Goal: Find specific page/section: Find specific page/section

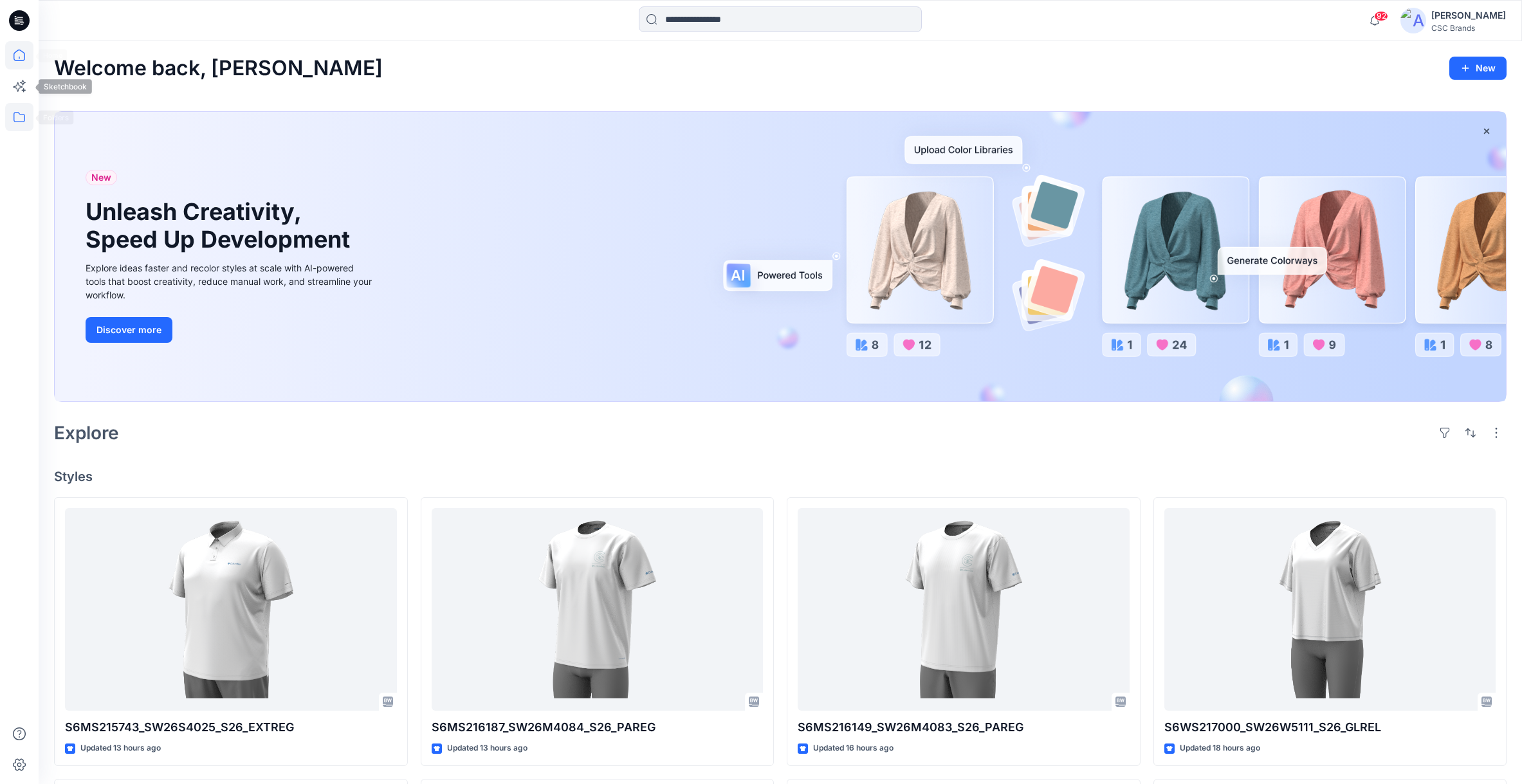
click at [15, 110] on icon at bounding box center [20, 117] width 29 height 29
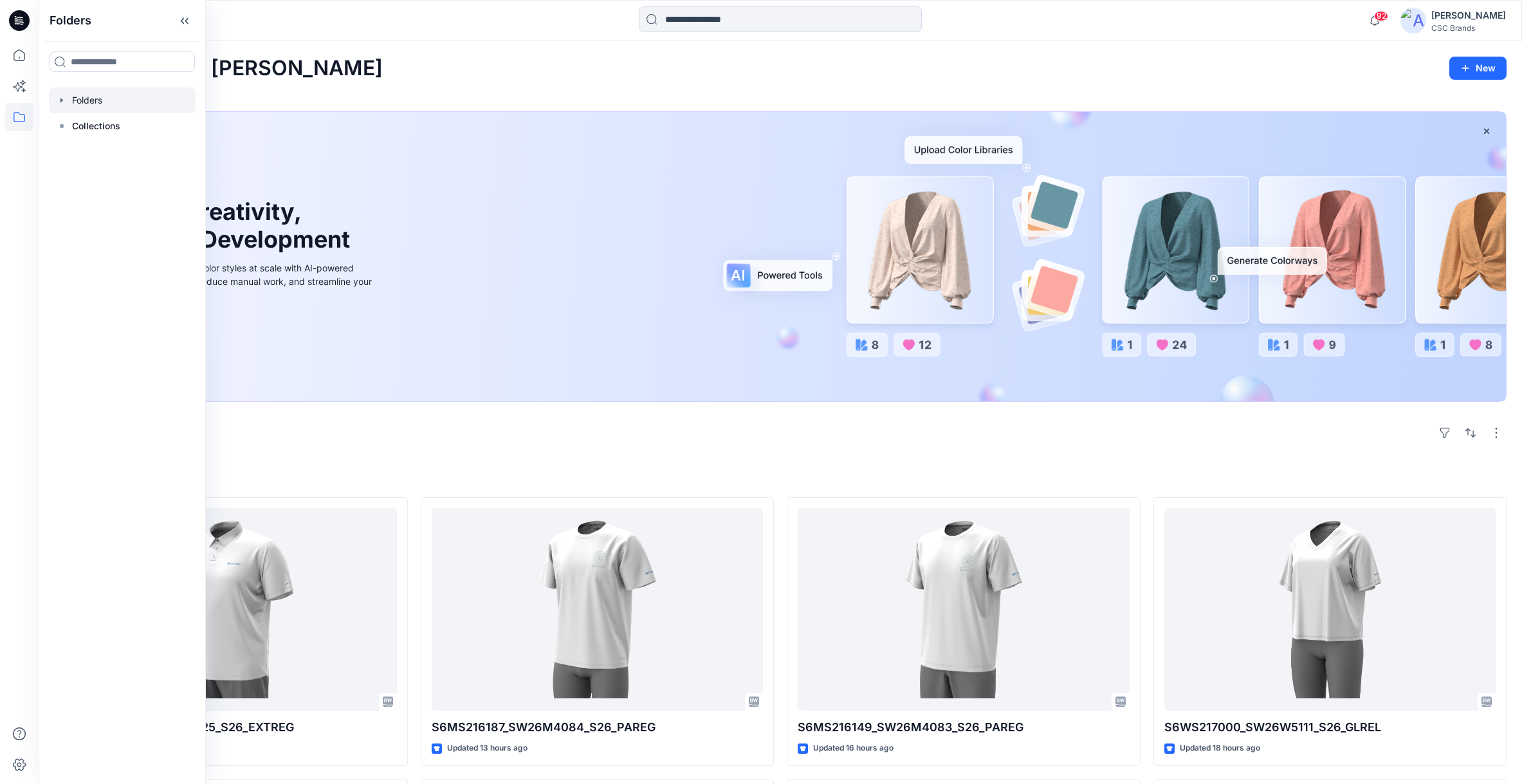
click at [89, 103] on div at bounding box center [122, 101] width 146 height 26
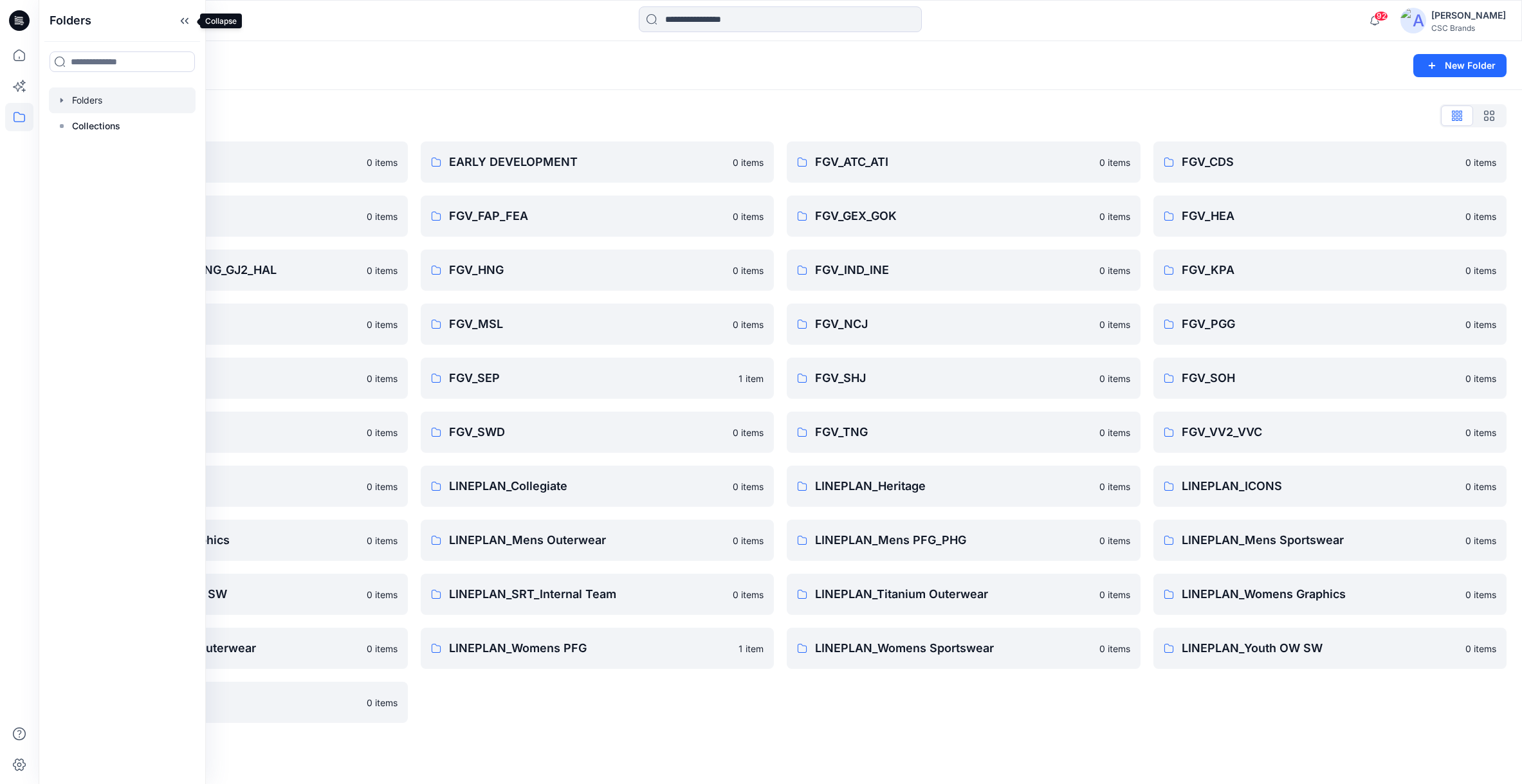
click at [185, 20] on icon at bounding box center [184, 21] width 20 height 21
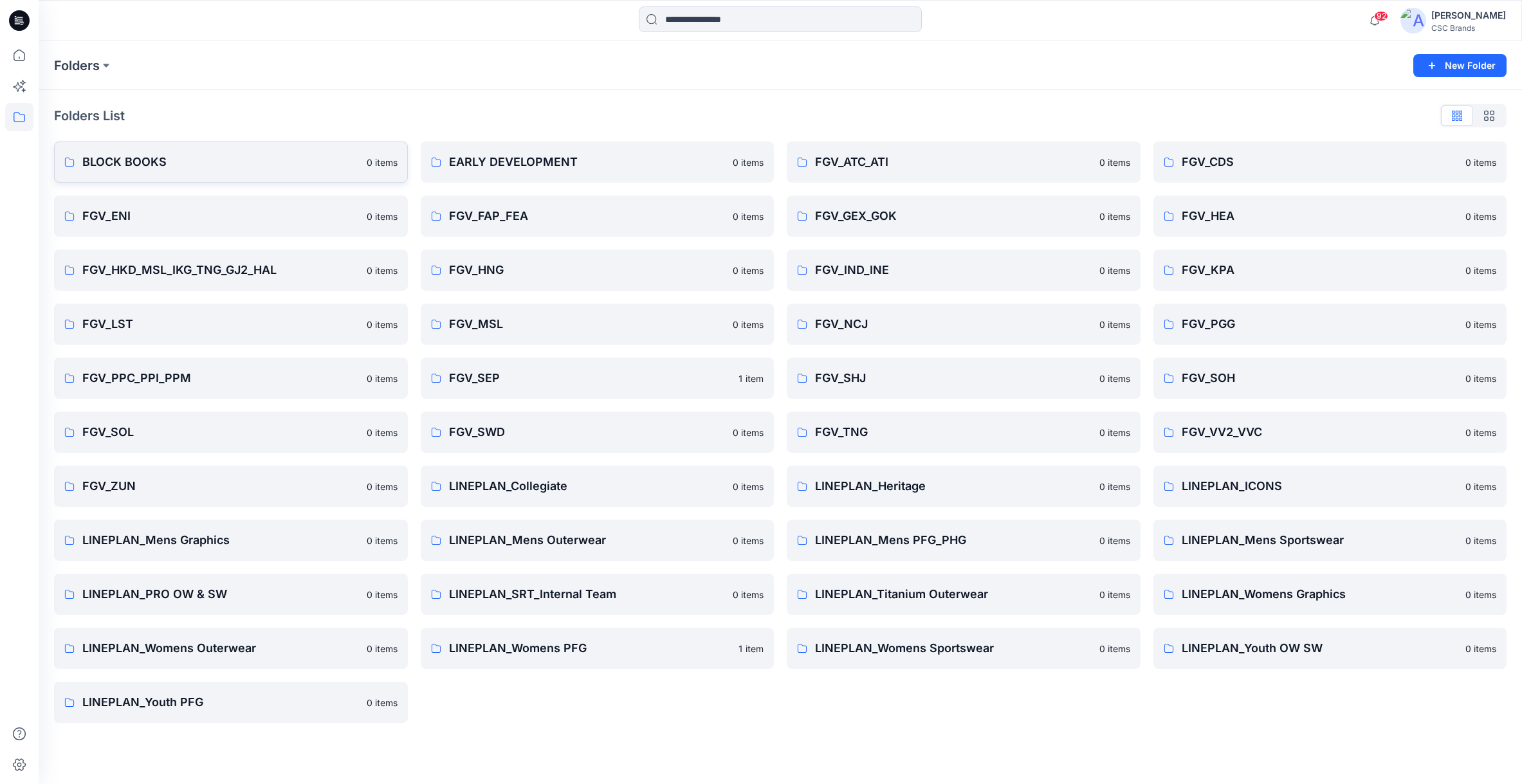
click at [130, 162] on p "BLOCK BOOKS" at bounding box center [221, 162] width 277 height 18
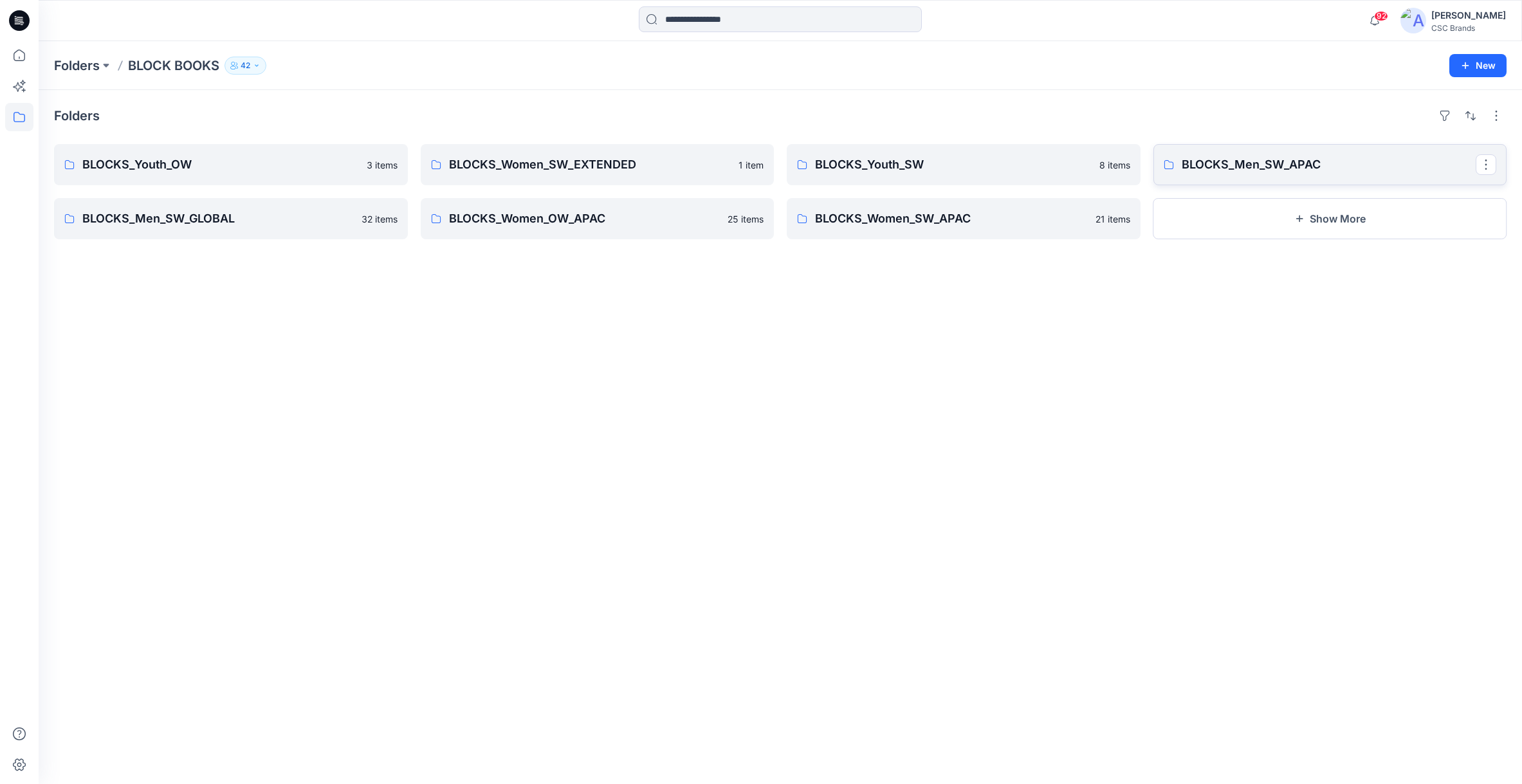
click at [925, 167] on p "BLOCKS_Men_SW_APAC" at bounding box center [1329, 164] width 295 height 18
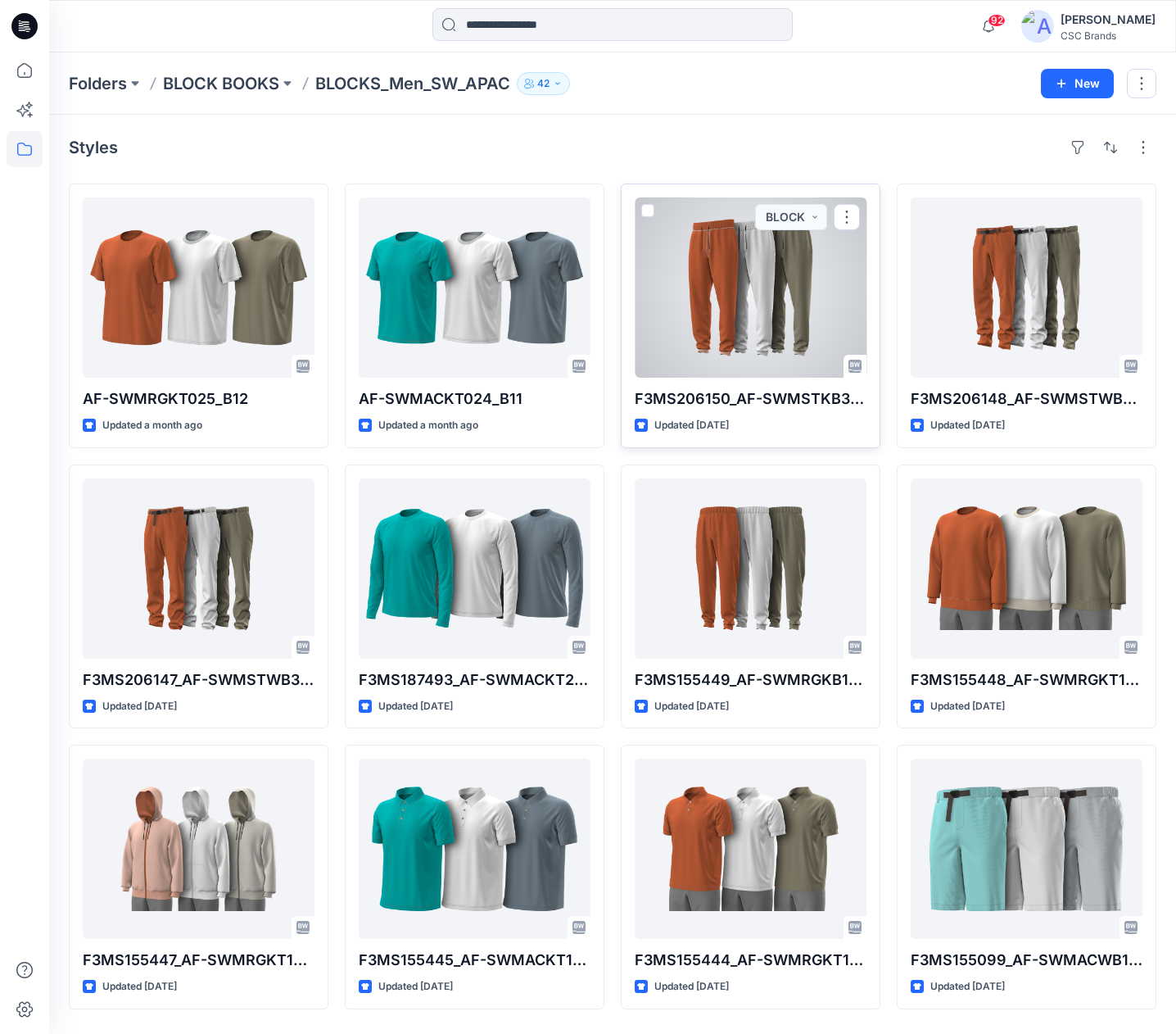
click at [739, 399] on p "F3MS206150_AF-SWMSTKB302_F13_PASTR_VFA" at bounding box center [750, 399] width 232 height 23
click at [740, 399] on p "F3MS206150_AF-SWMSTKB302_F13_PASTR_VFA" at bounding box center [750, 399] width 232 height 23
click at [767, 279] on div at bounding box center [750, 288] width 232 height 181
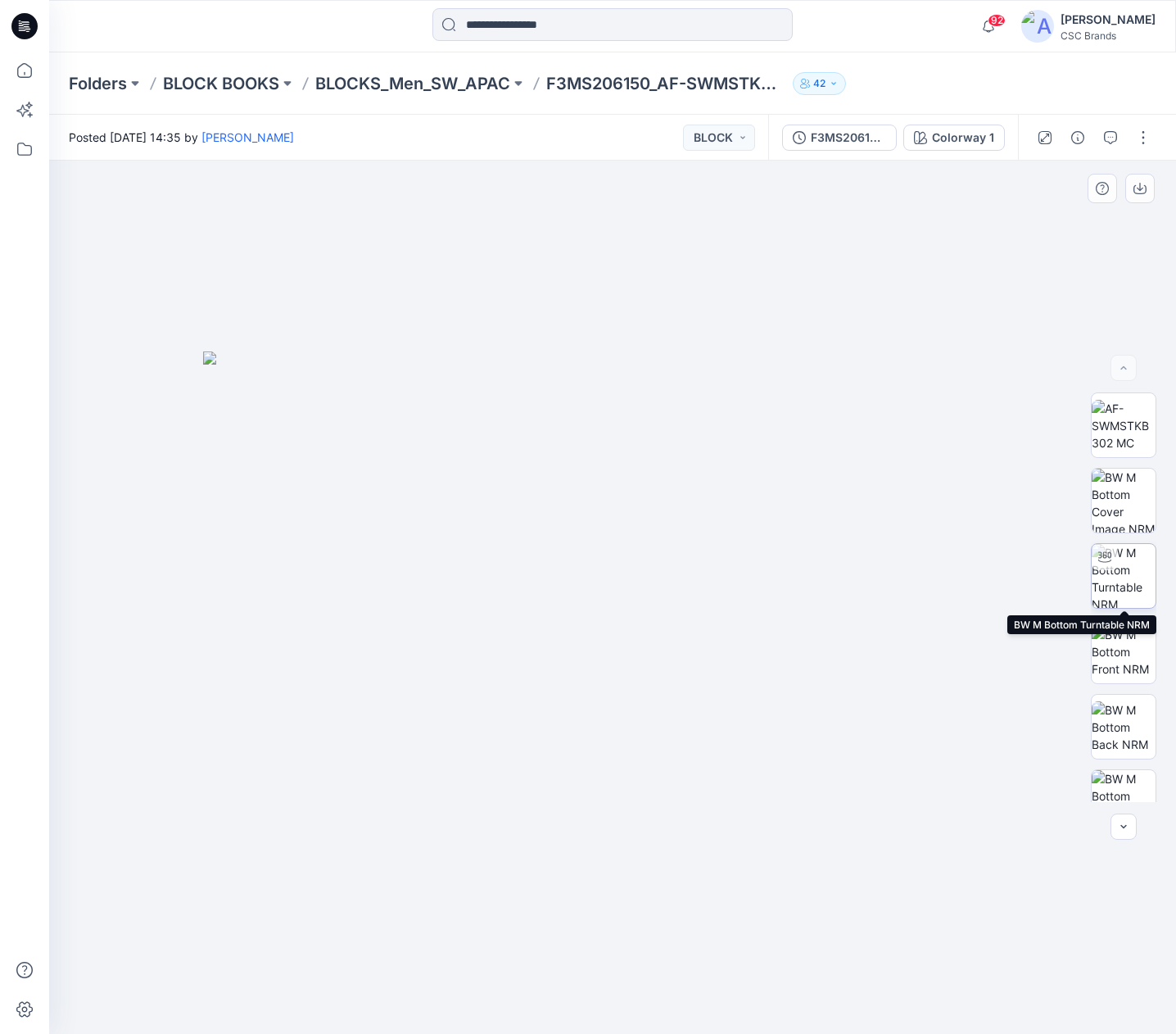
click at [1121, 571] on img at bounding box center [1123, 575] width 64 height 64
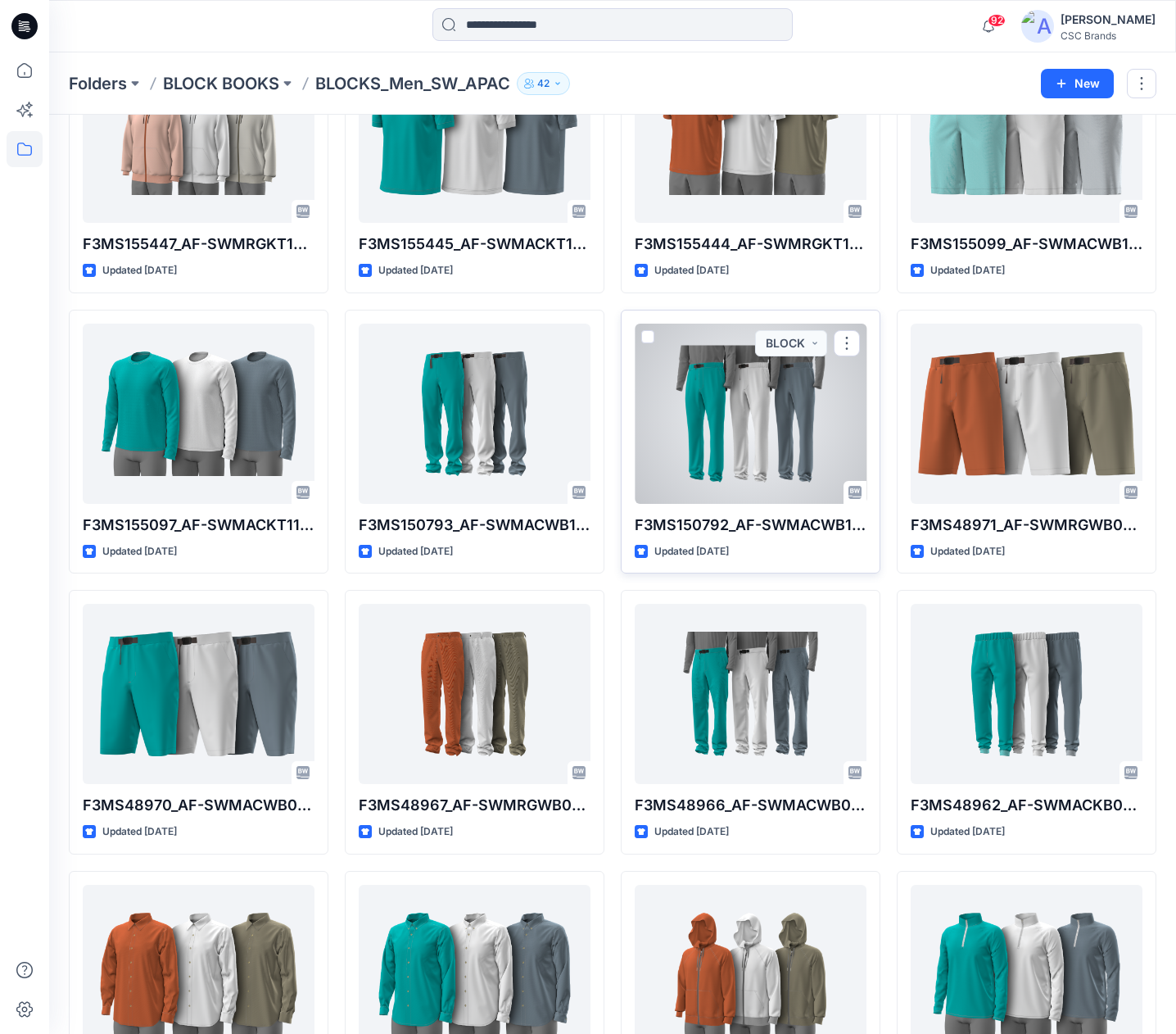
scroll to position [765, 0]
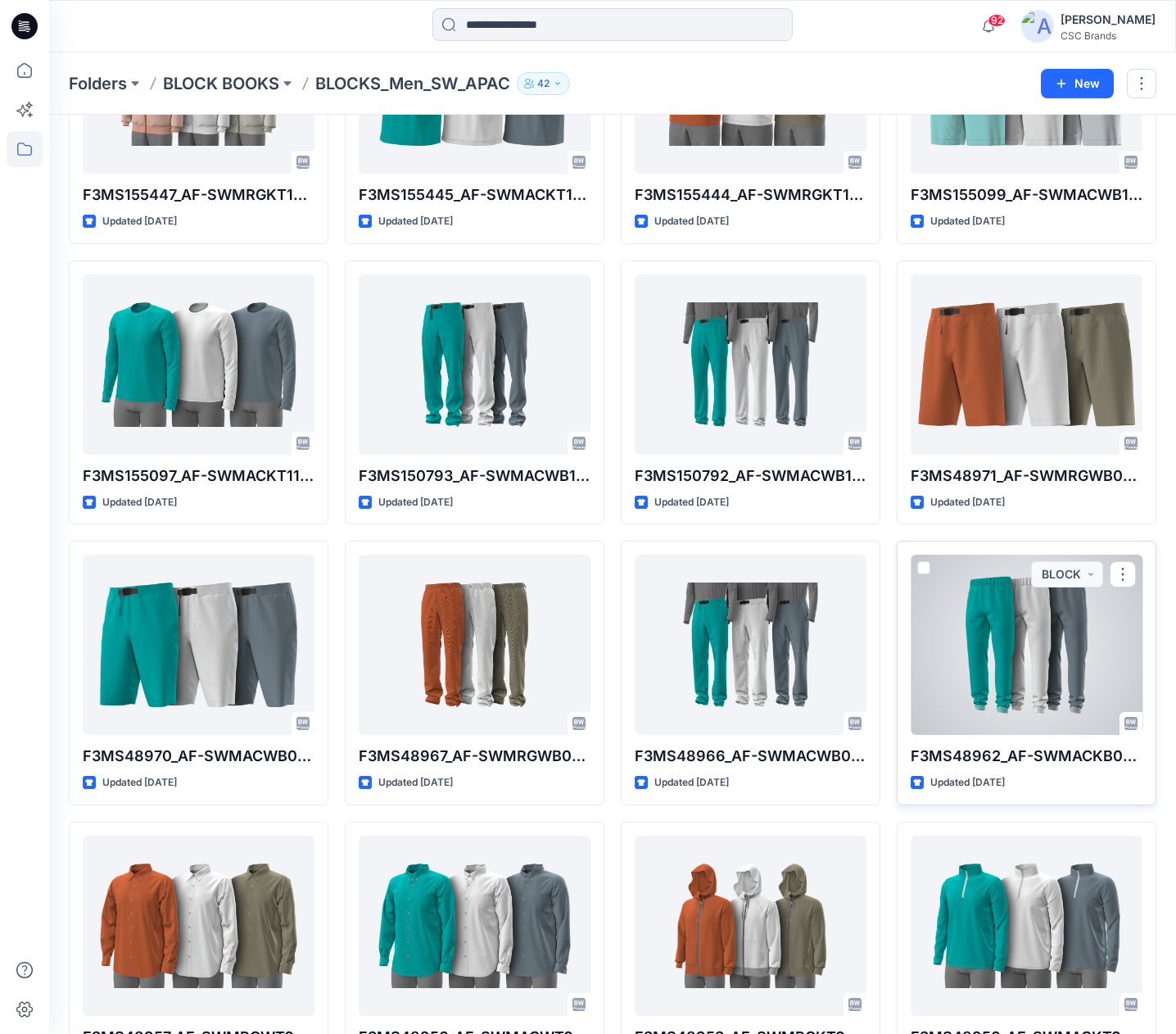
click at [990, 643] on div at bounding box center [1026, 644] width 232 height 181
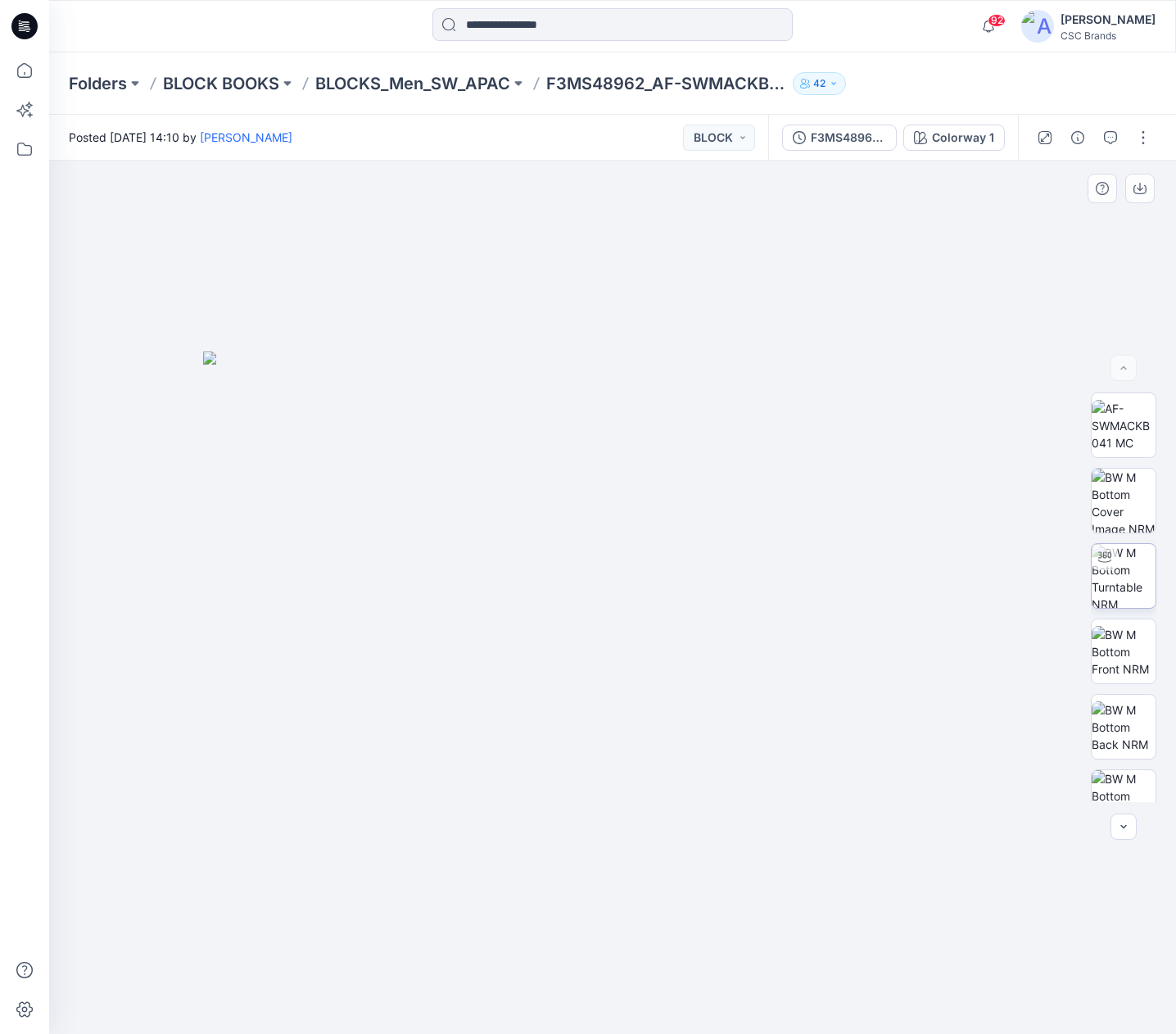
click at [1117, 570] on img at bounding box center [1123, 575] width 64 height 64
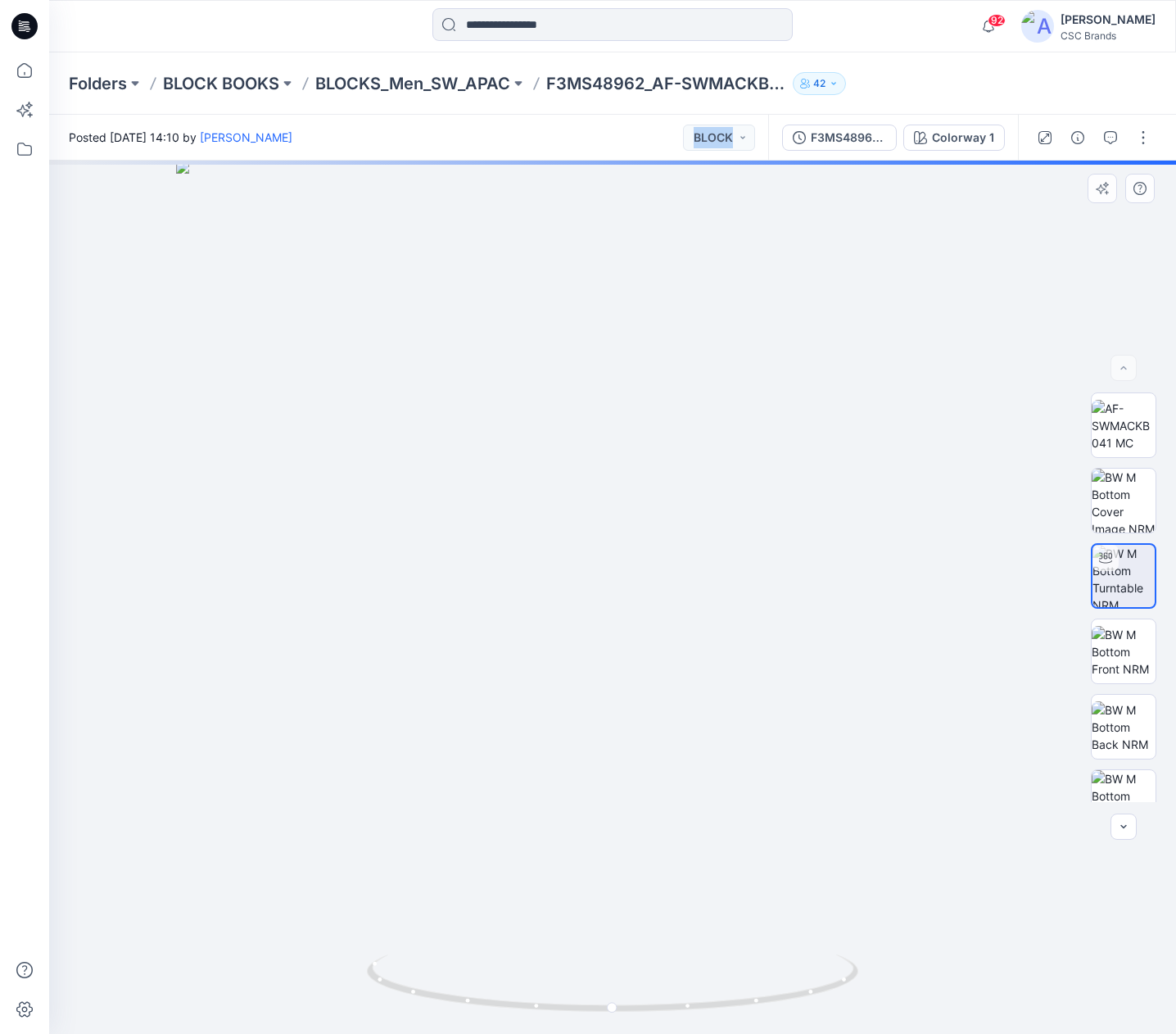
click at [714, 606] on div at bounding box center [611, 597] width 1126 height 873
drag, startPoint x: 696, startPoint y: 628, endPoint x: 225, endPoint y: 525, distance: 482.1
click at [545, 627] on div at bounding box center [611, 597] width 1126 height 873
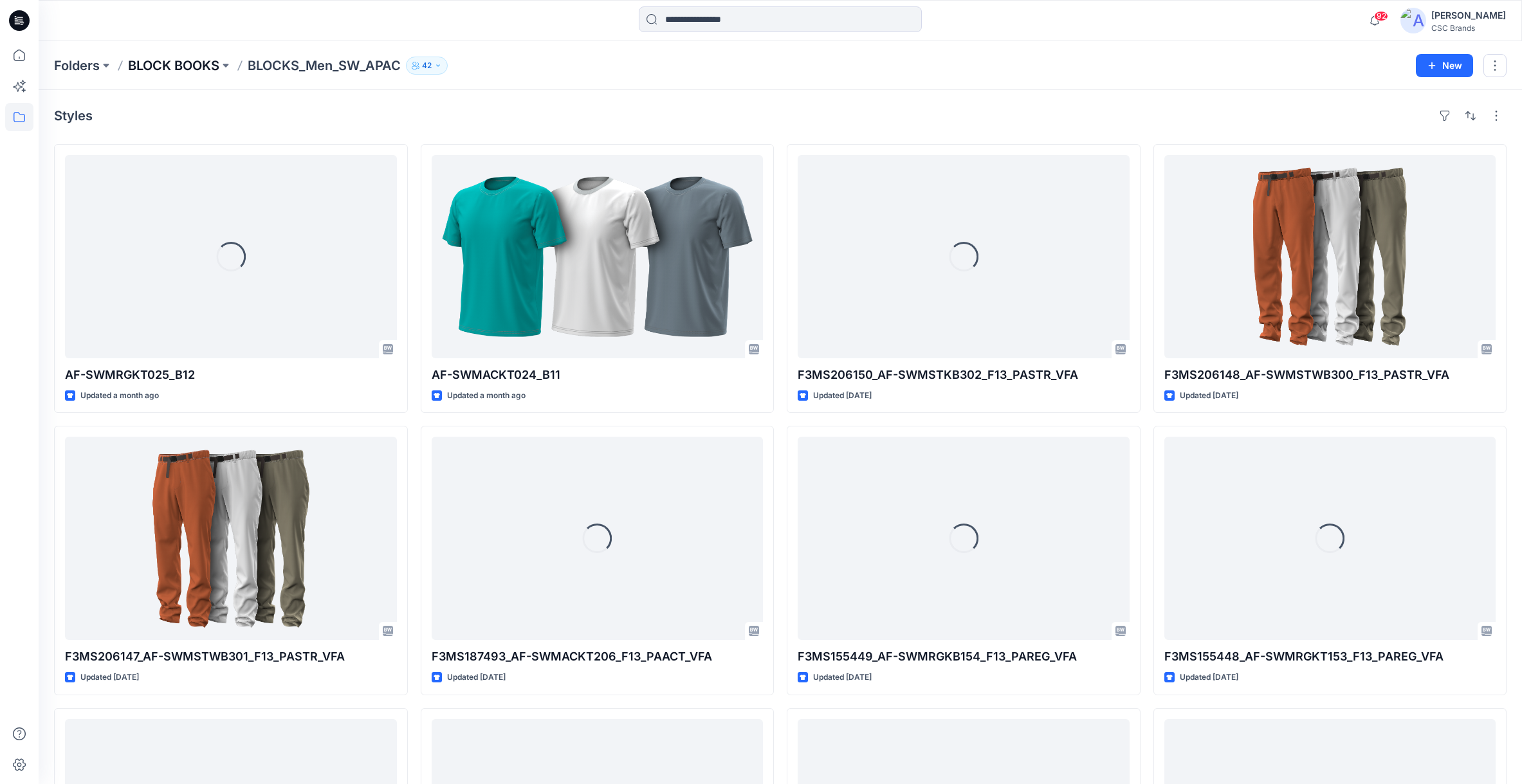
click at [182, 65] on p "BLOCK BOOKS" at bounding box center [174, 65] width 92 height 18
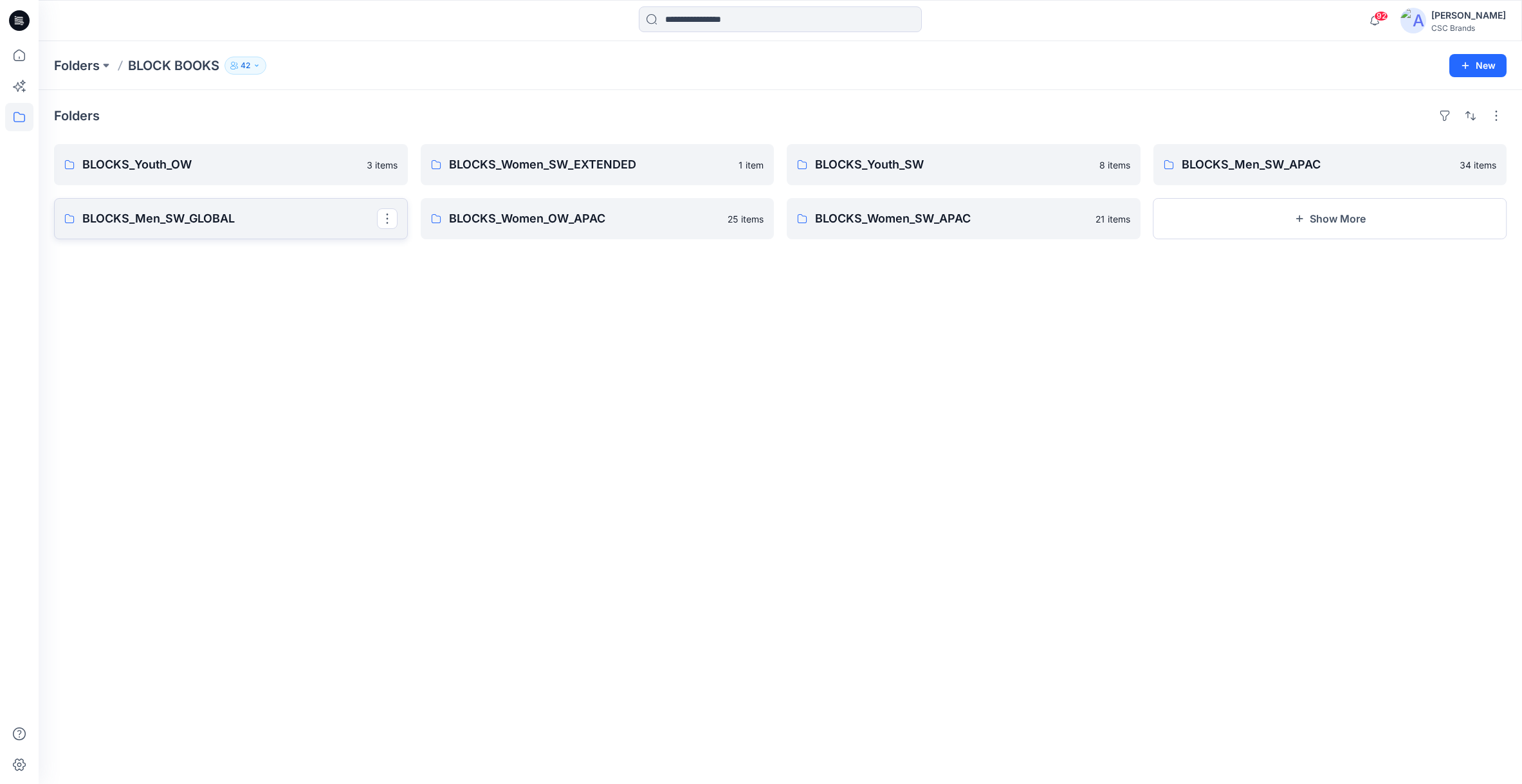
click at [176, 220] on p "BLOCKS_Men_SW_GLOBAL" at bounding box center [230, 218] width 295 height 18
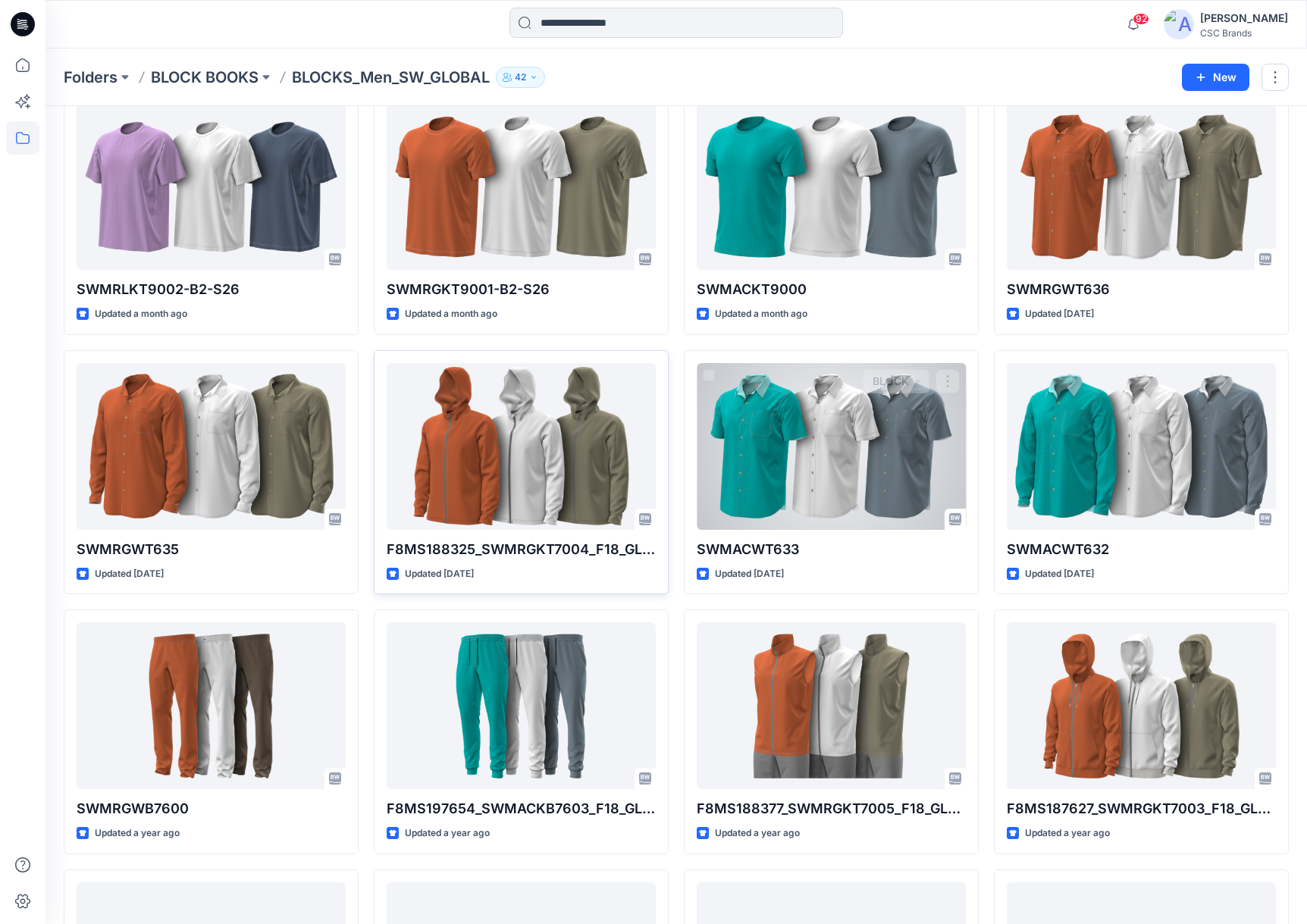
scroll to position [79, 0]
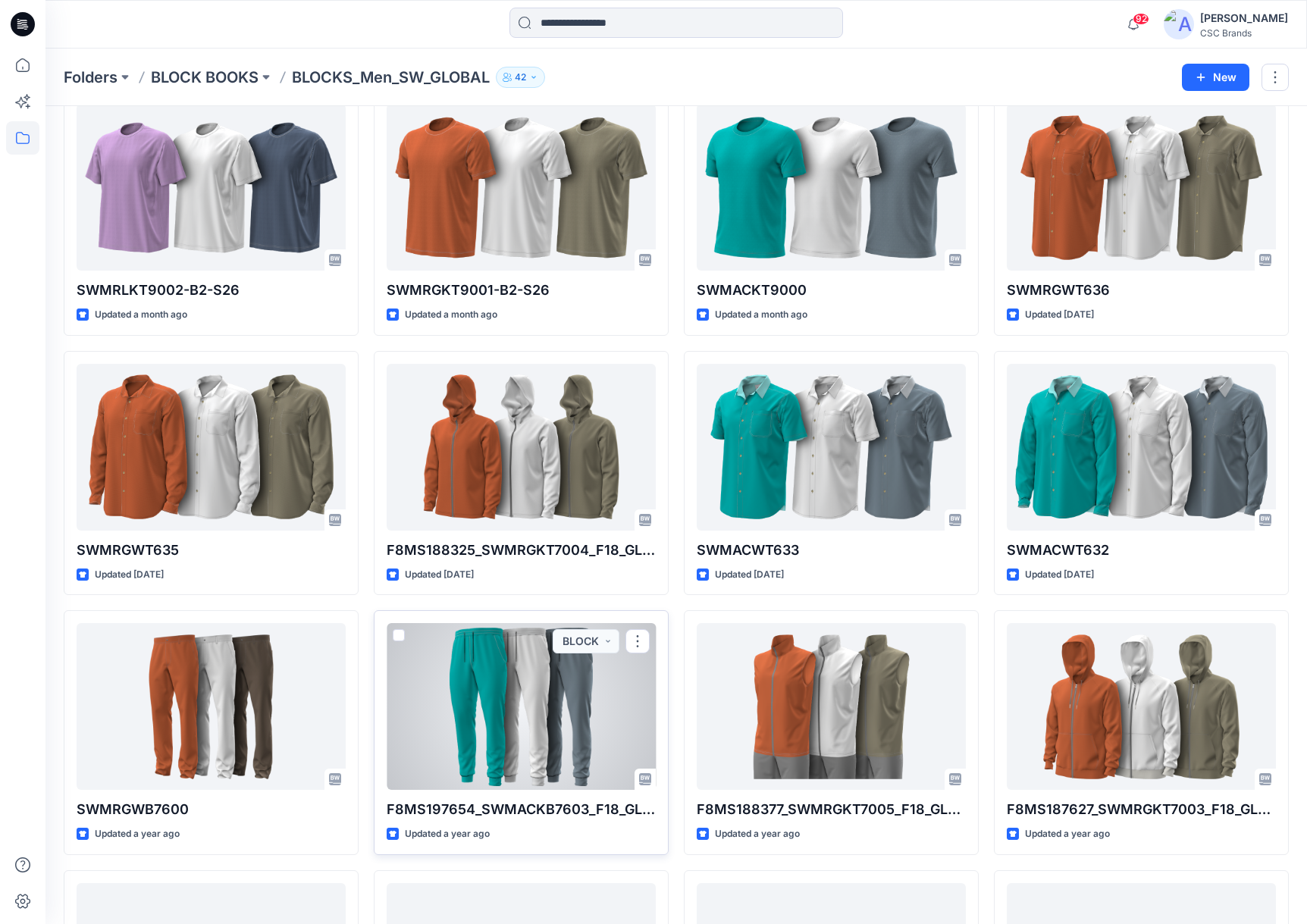
click at [514, 729] on div at bounding box center [521, 706] width 269 height 167
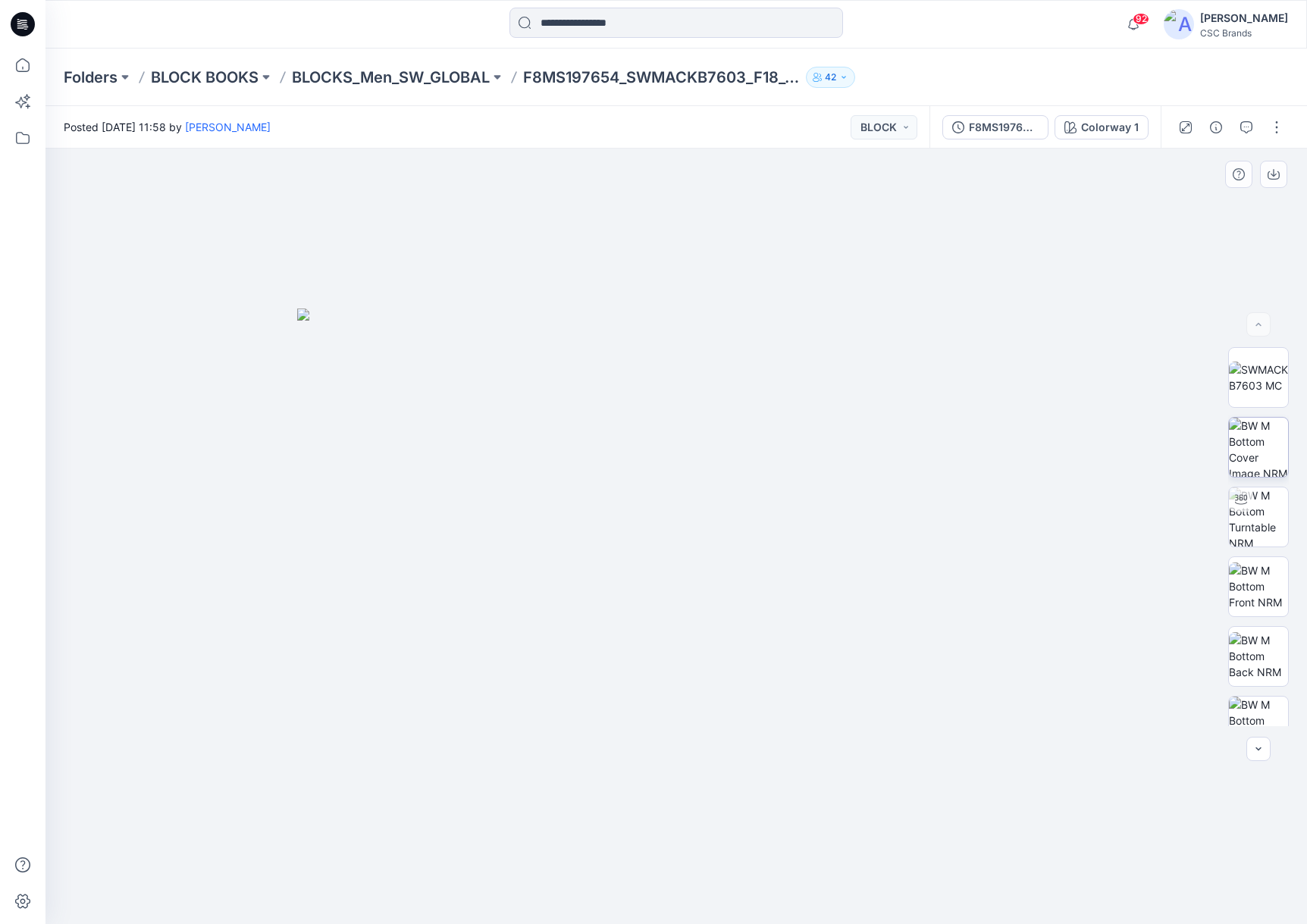
click at [1271, 441] on img at bounding box center [1257, 447] width 59 height 59
click at [1256, 510] on img at bounding box center [1257, 516] width 59 height 59
drag, startPoint x: 744, startPoint y: 490, endPoint x: 609, endPoint y: 489, distance: 135.0
click at [609, 489] on div at bounding box center [676, 536] width 1261 height 775
